Goal: Information Seeking & Learning: Learn about a topic

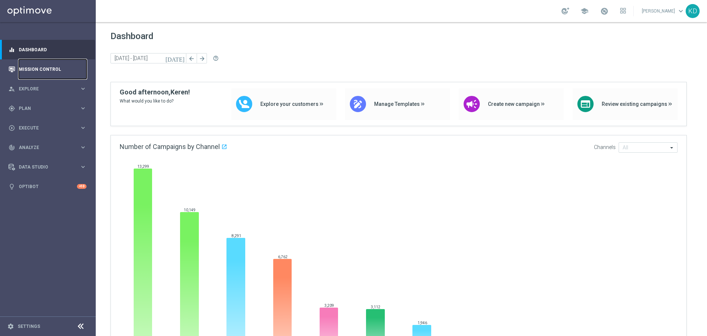
click at [57, 66] on link "Mission Control" at bounding box center [53, 69] width 68 height 20
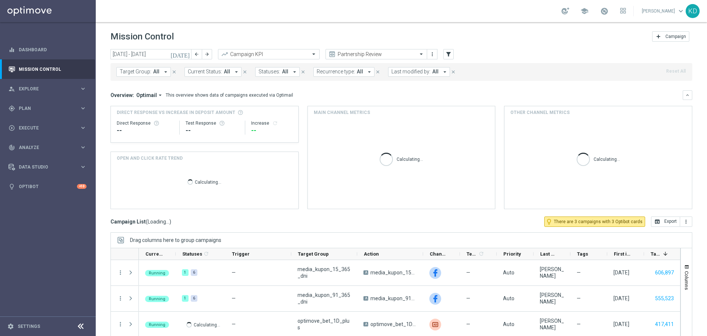
click at [186, 55] on icon "[DATE]" at bounding box center [181, 54] width 20 height 7
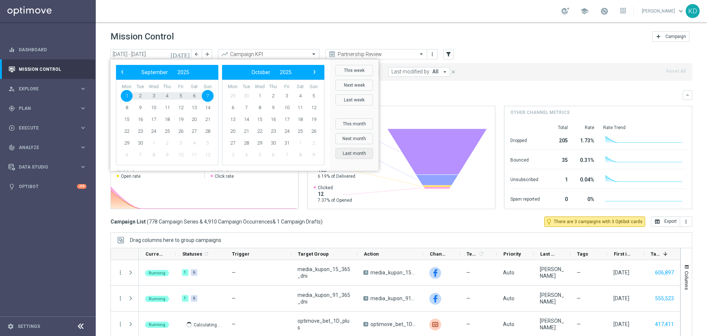
click at [368, 151] on button "Last month" at bounding box center [355, 153] width 38 height 11
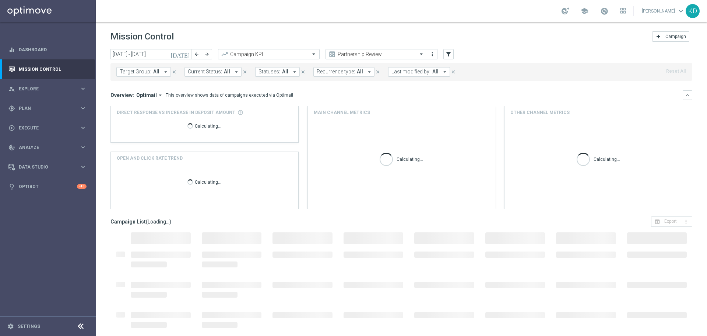
type input "[DATE] - [DATE]"
click at [449, 54] on icon "filter_alt" at bounding box center [448, 54] width 7 height 7
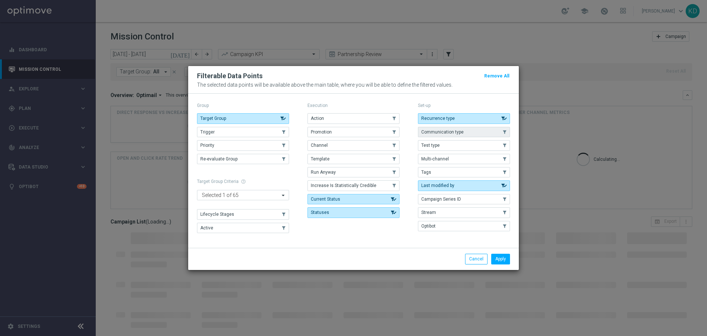
click at [458, 130] on span "Communication type" at bounding box center [443, 131] width 42 height 5
drag, startPoint x: 508, startPoint y: 261, endPoint x: 504, endPoint y: 250, distance: 11.6
click at [508, 260] on button "Apply" at bounding box center [501, 259] width 19 height 10
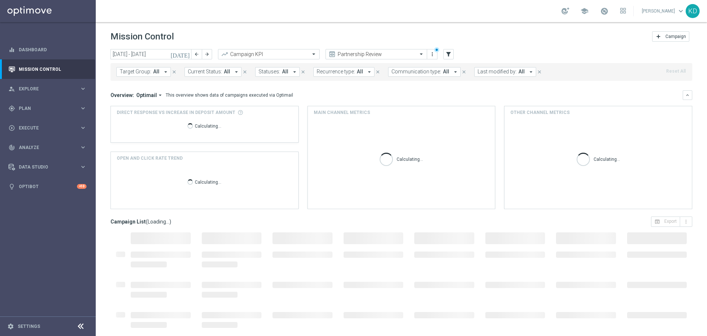
click at [436, 69] on button "Communication type: All arrow_drop_down" at bounding box center [424, 72] width 73 height 10
click at [315, 90] on mini-dashboard "Overview: Optimail arrow_drop_down This overview shows data of campaigns execut…" at bounding box center [402, 149] width 582 height 136
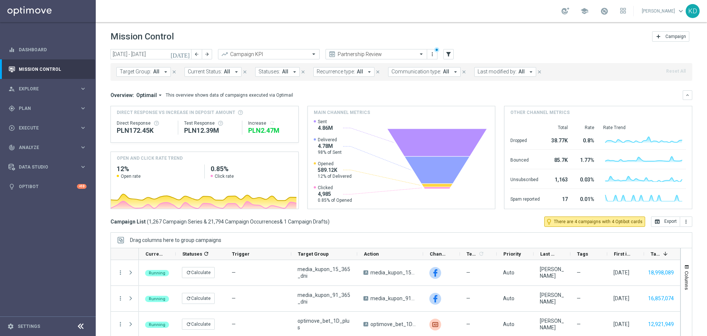
click at [512, 71] on button "Last modified by: All arrow_drop_down" at bounding box center [506, 72] width 62 height 10
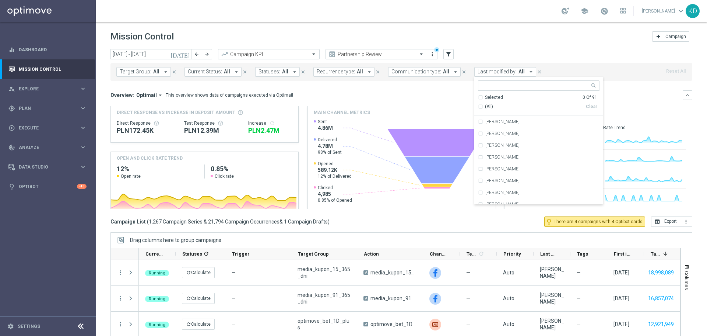
click at [351, 74] on button "Recurrence type: All arrow_drop_down" at bounding box center [344, 72] width 61 height 10
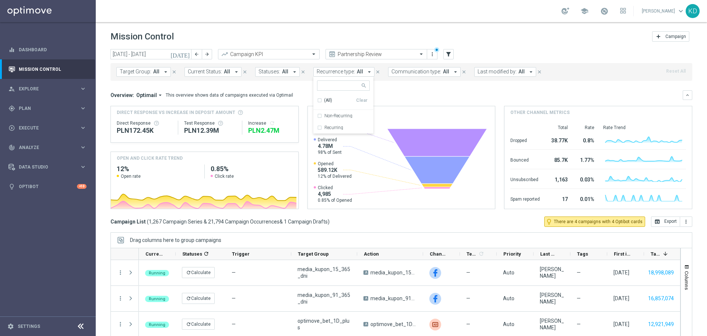
click at [417, 71] on span "Communication type:" at bounding box center [417, 72] width 50 height 6
click at [410, 127] on label "Triggered" at bounding box center [408, 127] width 18 height 4
click at [330, 93] on div "Overview: Optimail arrow_drop_down This overview shows data of campaigns execut…" at bounding box center [397, 95] width 573 height 7
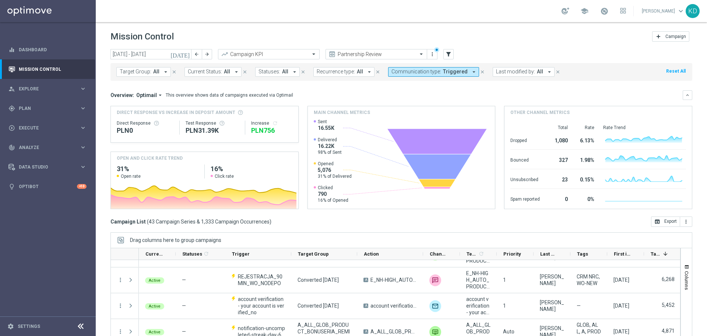
click at [152, 95] on span "Optimail" at bounding box center [146, 95] width 21 height 7
click at [139, 107] on div "Analysis" at bounding box center [134, 106] width 18 height 7
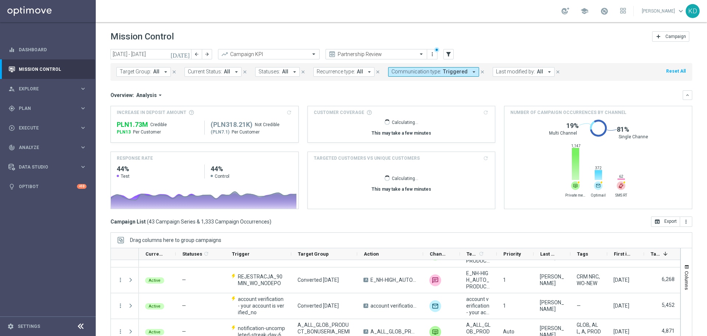
click at [471, 71] on icon "arrow_drop_down" at bounding box center [474, 72] width 7 height 7
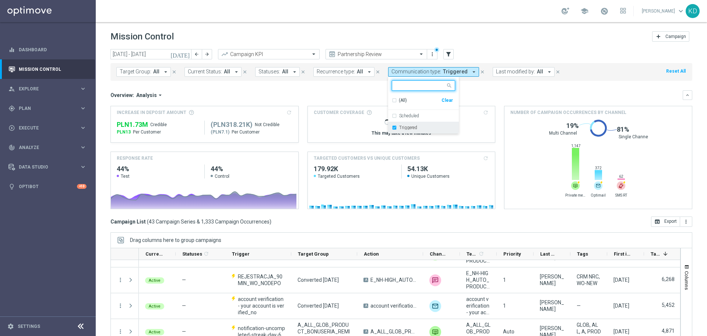
click at [405, 127] on label "Triggered" at bounding box center [408, 127] width 18 height 4
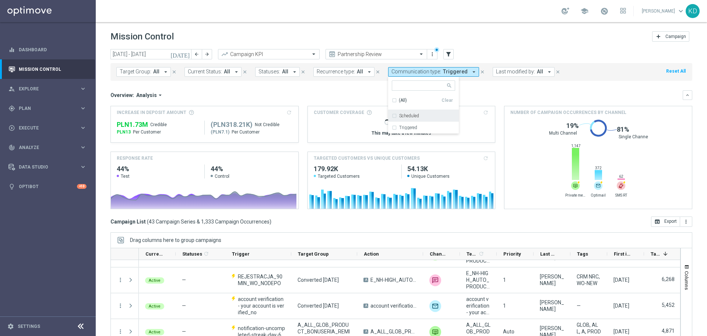
click at [403, 117] on label "Scheduled" at bounding box center [409, 115] width 20 height 4
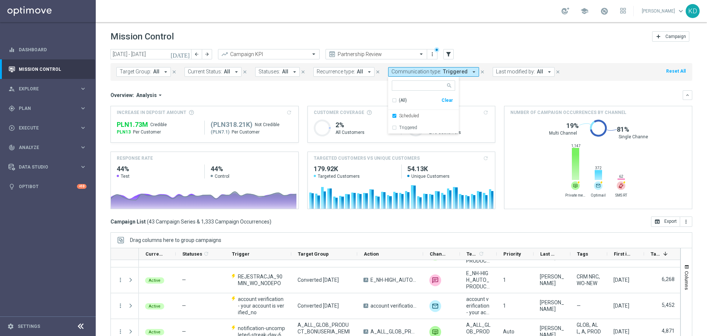
click at [344, 92] on div "Overview: Analysis arrow_drop_down" at bounding box center [397, 95] width 573 height 7
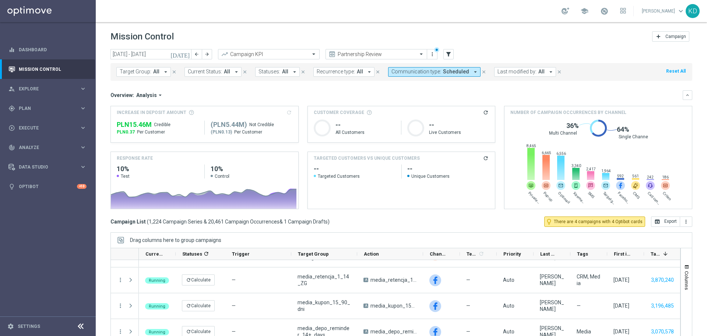
click at [472, 72] on icon "arrow_drop_down" at bounding box center [475, 72] width 7 height 7
click at [415, 114] on label "Scheduled" at bounding box center [409, 115] width 20 height 4
click at [408, 127] on label "Triggered" at bounding box center [408, 127] width 18 height 4
click at [308, 97] on div "Overview: Analysis arrow_drop_down" at bounding box center [397, 95] width 573 height 7
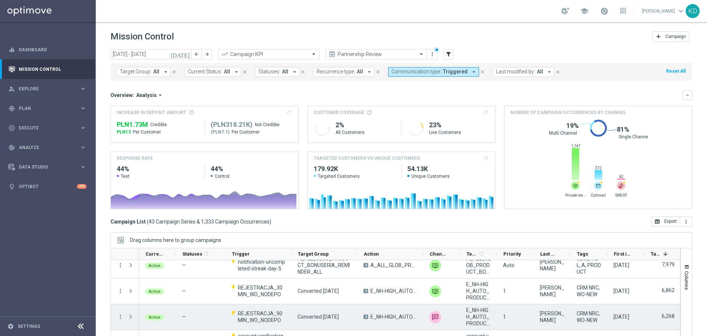
scroll to position [147, 0]
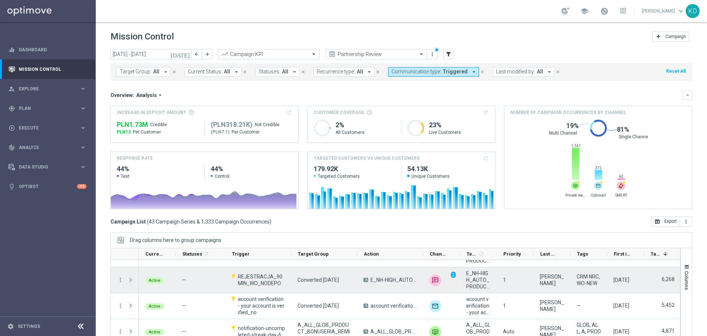
click at [437, 281] on img at bounding box center [436, 280] width 12 height 12
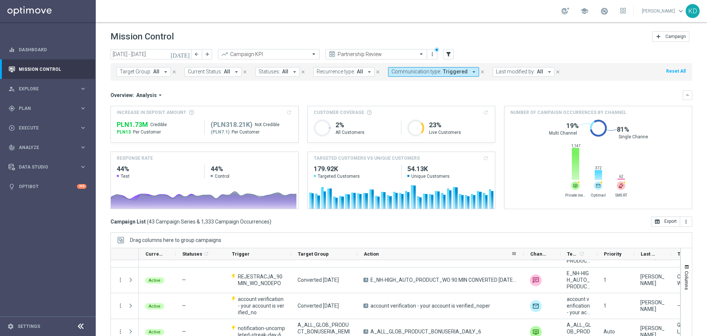
drag, startPoint x: 423, startPoint y: 253, endPoint x: 523, endPoint y: 252, distance: 100.6
click at [523, 252] on div at bounding box center [523, 253] width 3 height 11
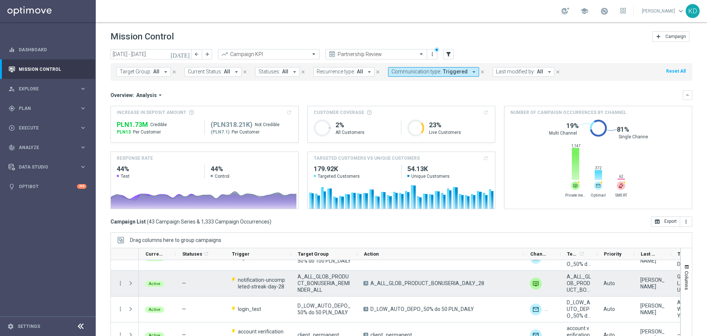
scroll to position [903, 0]
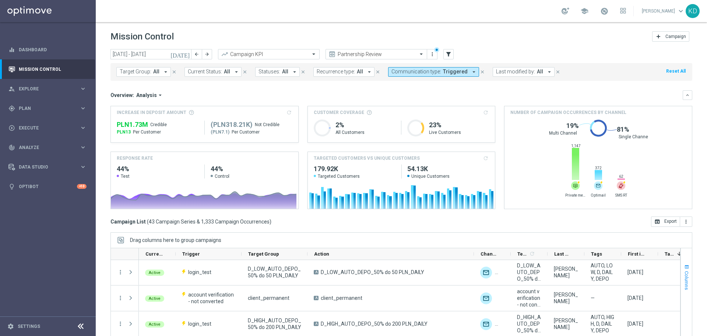
click at [684, 276] on span "Columns" at bounding box center [687, 280] width 6 height 19
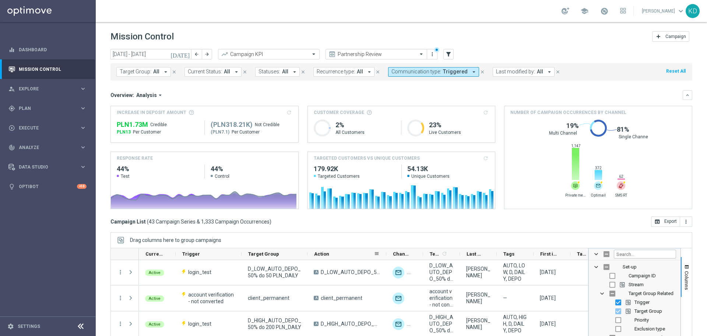
drag, startPoint x: 473, startPoint y: 254, endPoint x: 339, endPoint y: 254, distance: 134.5
click at [339, 254] on div "Action" at bounding box center [347, 254] width 79 height 12
drag, startPoint x: 300, startPoint y: 253, endPoint x: 262, endPoint y: 254, distance: 38.7
click at [261, 254] on div "Target Group" at bounding box center [275, 254] width 66 height 12
click at [684, 271] on span "Columns" at bounding box center [687, 280] width 6 height 19
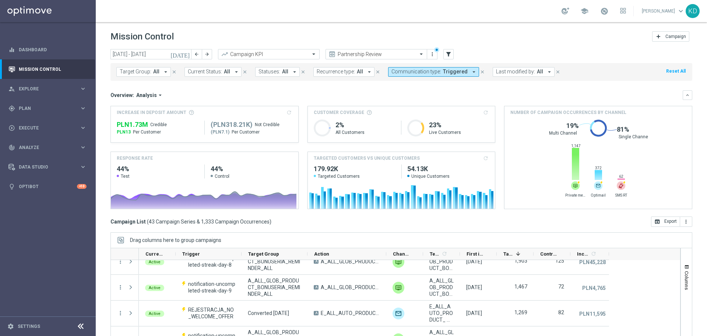
scroll to position [405, 0]
